Goal: Task Accomplishment & Management: Complete application form

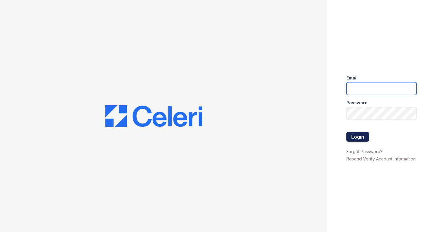
type input "[EMAIL_ADDRESS][DOMAIN_NAME]"
click at [359, 134] on button "Login" at bounding box center [357, 137] width 23 height 10
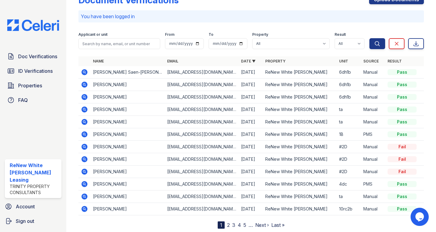
scroll to position [35, 0]
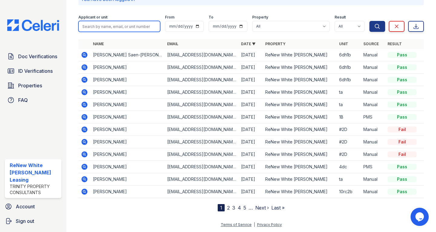
click at [99, 22] on input "search" at bounding box center [119, 26] width 82 height 11
type input "essence"
click at [369, 21] on button "Search" at bounding box center [377, 26] width 16 height 11
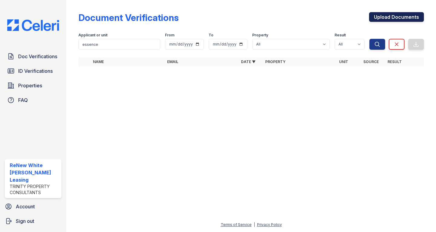
drag, startPoint x: 381, startPoint y: 20, endPoint x: 375, endPoint y: 18, distance: 5.7
click at [381, 20] on link "Upload Documents" at bounding box center [396, 17] width 55 height 10
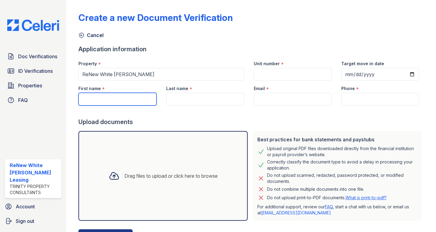
click at [99, 104] on input "First name" at bounding box center [117, 99] width 78 height 13
type input "Essence"
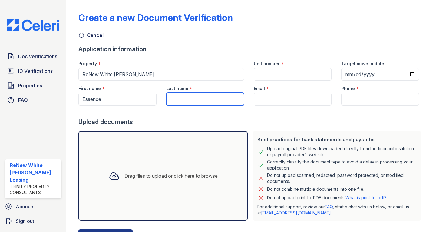
click at [189, 99] on input "Last name" at bounding box center [205, 99] width 78 height 13
type input "Howard"
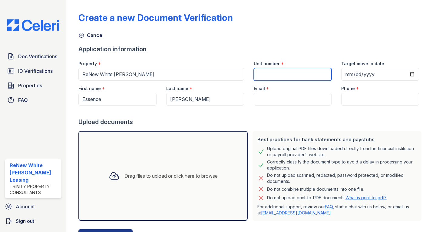
click at [290, 68] on input "Unit number" at bounding box center [293, 74] width 78 height 13
type input "05R-TD"
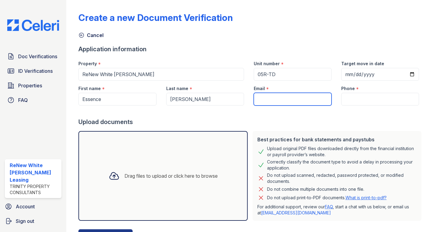
paste input "[EMAIL_ADDRESS][DOMAIN_NAME]"
type input "[EMAIL_ADDRESS][DOMAIN_NAME]"
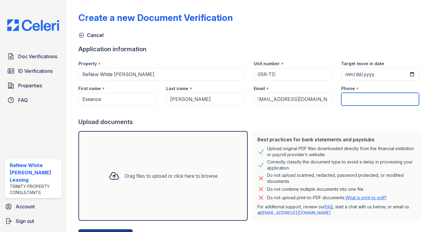
click at [354, 98] on input "Phone" at bounding box center [380, 99] width 78 height 13
click at [366, 98] on input "Phone" at bounding box center [380, 99] width 78 height 13
paste input "(443) 608-5991"
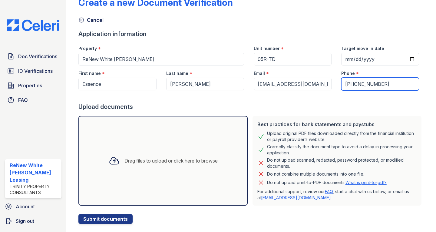
scroll to position [28, 0]
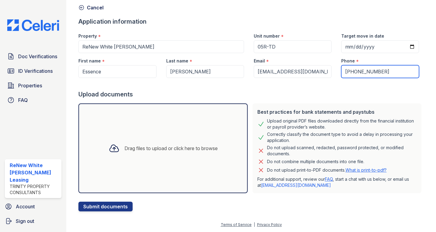
type input "(443) 608-5991"
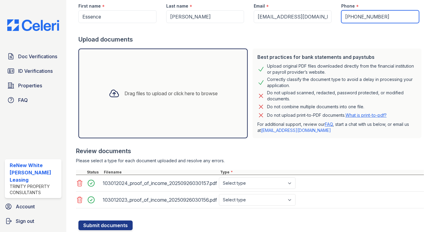
scroll to position [101, 0]
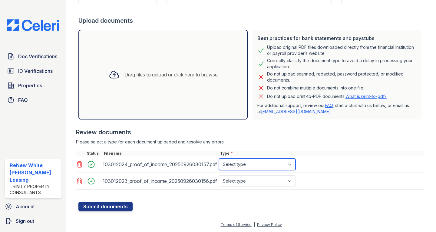
click at [254, 166] on select "Select type Paystub Bank Statement Offer Letter Tax Documents Benefit Award Let…" at bounding box center [257, 164] width 77 height 12
select select "paystub"
click at [219, 158] on select "Select type Paystub Bank Statement Offer Letter Tax Documents Benefit Award Let…" at bounding box center [257, 164] width 77 height 12
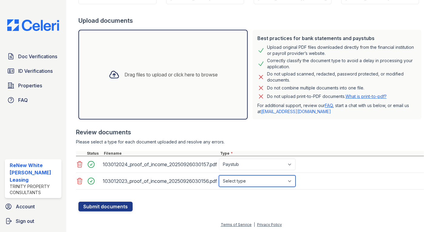
click at [245, 177] on select "Select type Paystub Bank Statement Offer Letter Tax Documents Benefit Award Let…" at bounding box center [257, 181] width 77 height 12
select select "paystub"
click at [219, 175] on select "Select type Paystub Bank Statement Offer Letter Tax Documents Benefit Award Let…" at bounding box center [257, 181] width 77 height 12
click at [195, 205] on form "Application information Property * ReNew White Marsh Unit number * 05R-TD Targe…" at bounding box center [250, 77] width 345 height 267
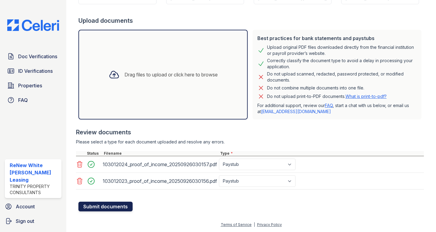
click at [101, 204] on button "Submit documents" at bounding box center [105, 206] width 54 height 10
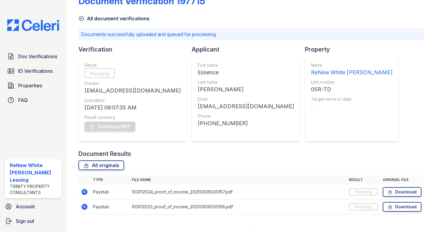
scroll to position [26, 0]
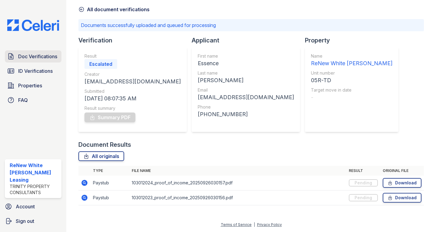
click at [29, 57] on span "Doc Verifications" at bounding box center [37, 56] width 39 height 7
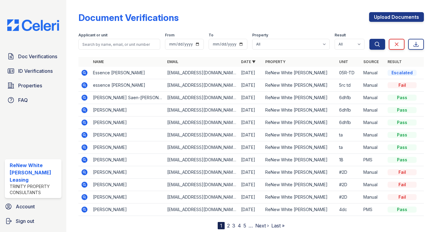
click at [87, 85] on icon at bounding box center [85, 85] width 6 height 6
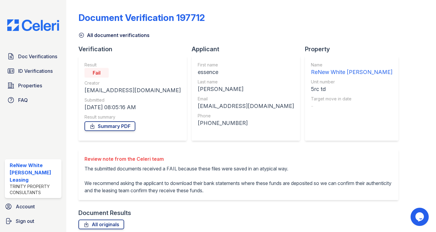
click at [82, 35] on icon at bounding box center [81, 35] width 6 height 6
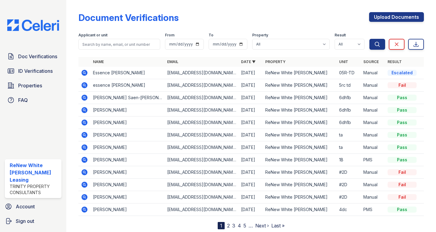
click at [87, 71] on icon at bounding box center [85, 73] width 6 height 6
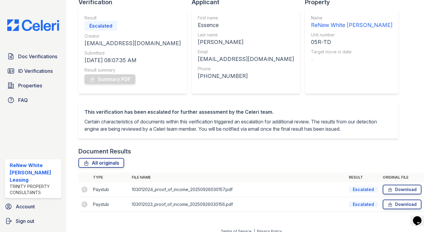
scroll to position [61, 0]
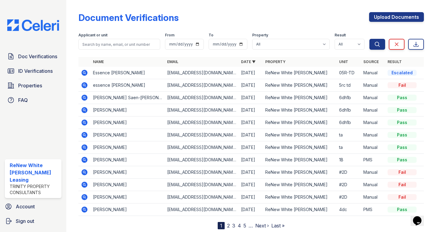
click at [85, 83] on icon at bounding box center [85, 85] width 6 height 6
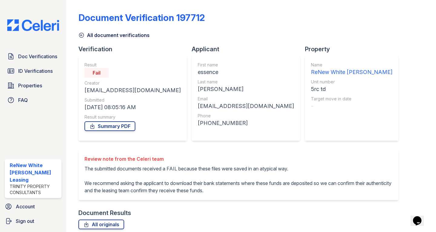
click at [81, 35] on icon at bounding box center [81, 35] width 5 height 5
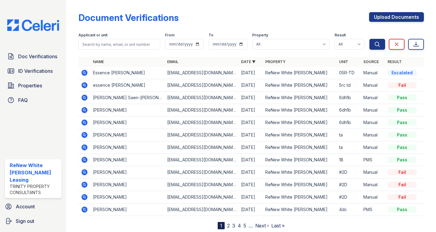
click at [85, 85] on icon at bounding box center [84, 84] width 7 height 7
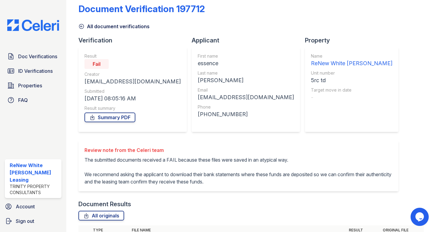
scroll to position [8, 0]
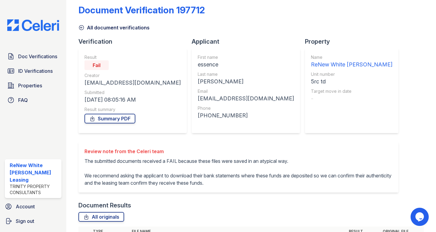
drag, startPoint x: 36, startPoint y: 54, endPoint x: 187, endPoint y: 93, distance: 156.5
click at [36, 54] on span "Doc Verifications" at bounding box center [37, 56] width 39 height 7
